Goal: Information Seeking & Learning: Learn about a topic

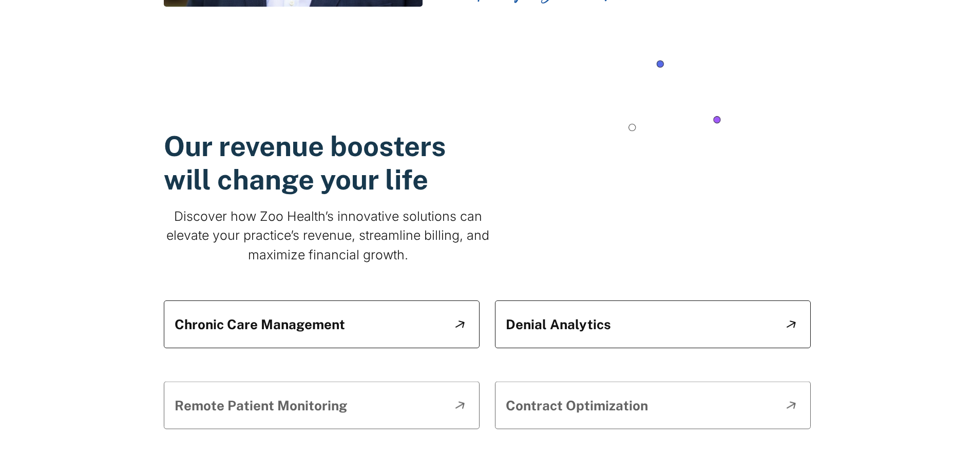
scroll to position [1027, 0]
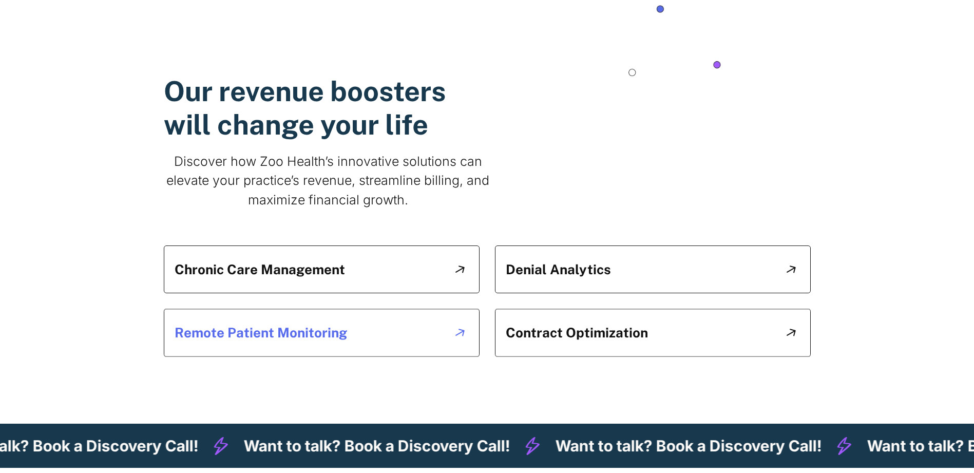
click at [317, 334] on h5 "Remote Patient Monitoring" at bounding box center [261, 333] width 173 height 16
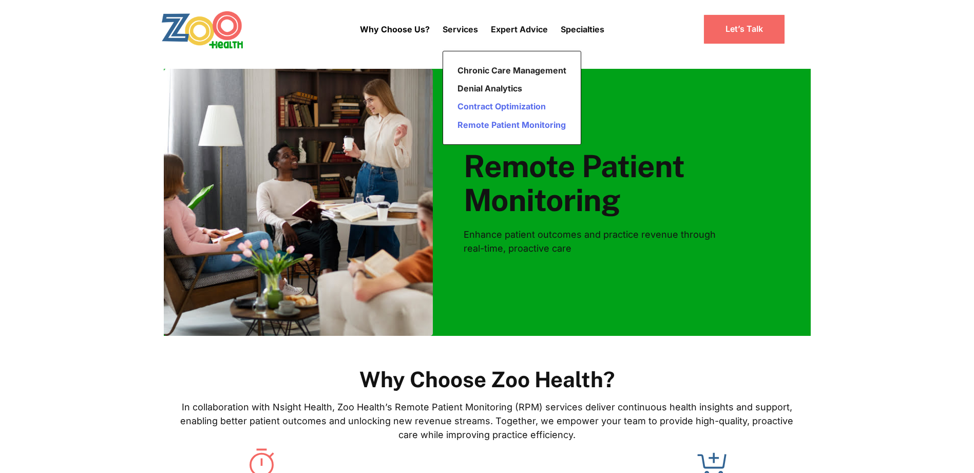
click at [486, 108] on link "Contract Optimization" at bounding box center [512, 107] width 117 height 18
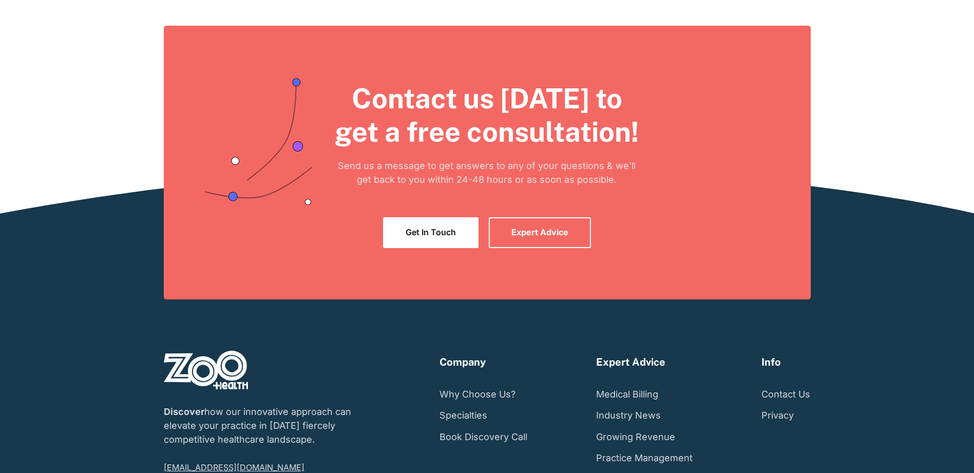
scroll to position [771, 0]
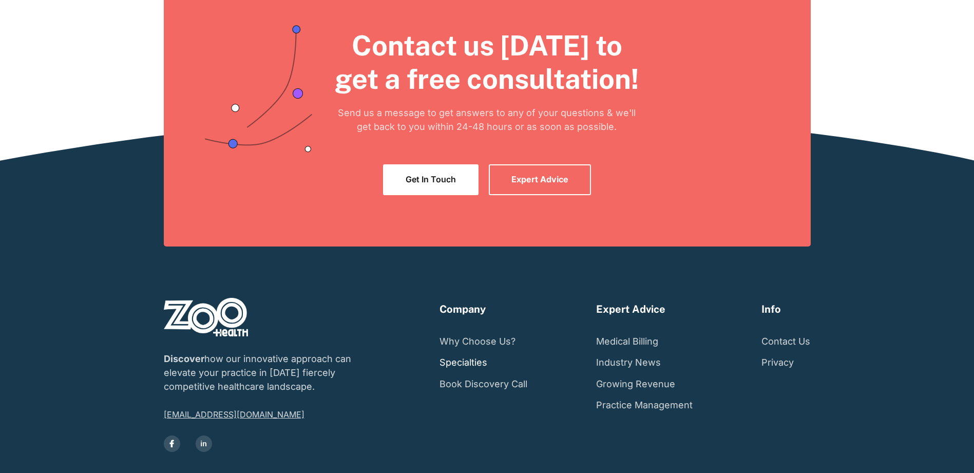
click at [459, 361] on link "Specialties" at bounding box center [464, 363] width 48 height 22
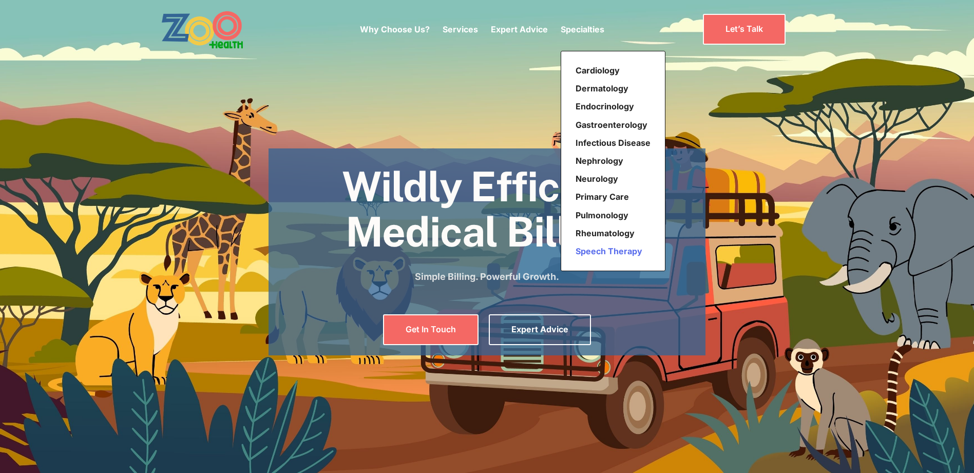
click at [615, 252] on link "Speech Therapy" at bounding box center [613, 251] width 83 height 18
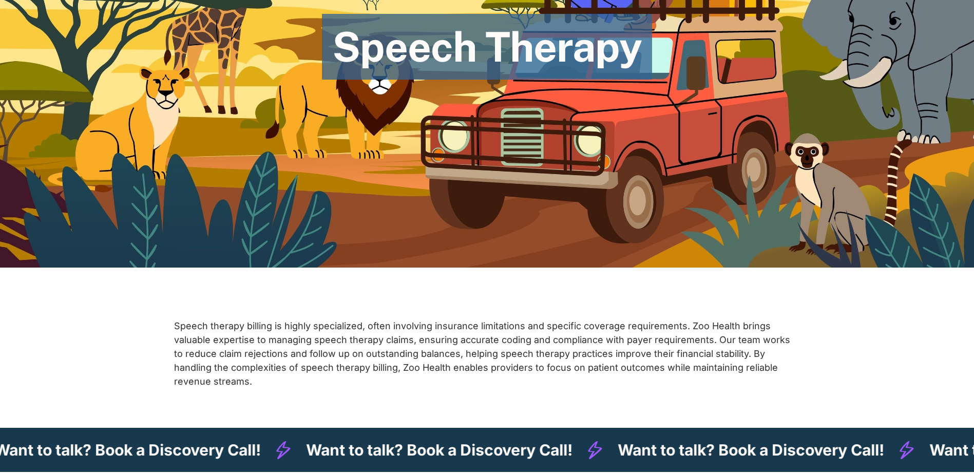
scroll to position [411, 0]
